Goal: Navigation & Orientation: Go to known website

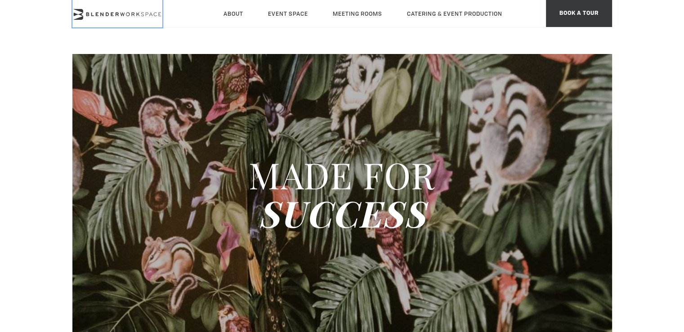
click at [113, 12] on icon at bounding box center [117, 14] width 90 height 11
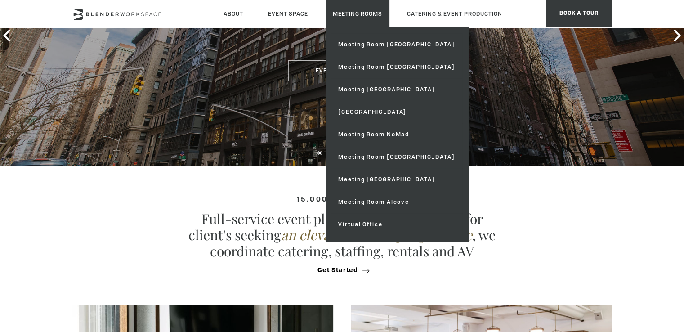
scroll to position [178, 0]
